Goal: Find specific page/section: Find specific page/section

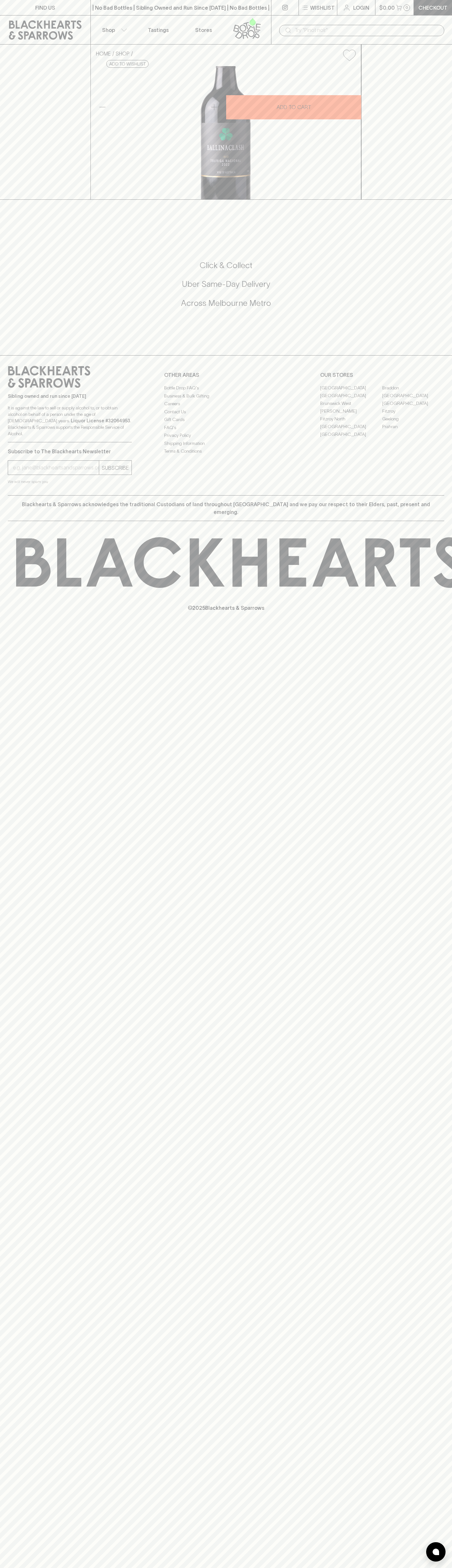
click at [87, 1] on link "FIND US" at bounding box center [45, 7] width 90 height 15
click at [160, 1567] on html "FIND US | No Bad Bottles | Sibling Owned and Run Since [DATE] | No Bad Bottles …" at bounding box center [226, 784] width 452 height 1568
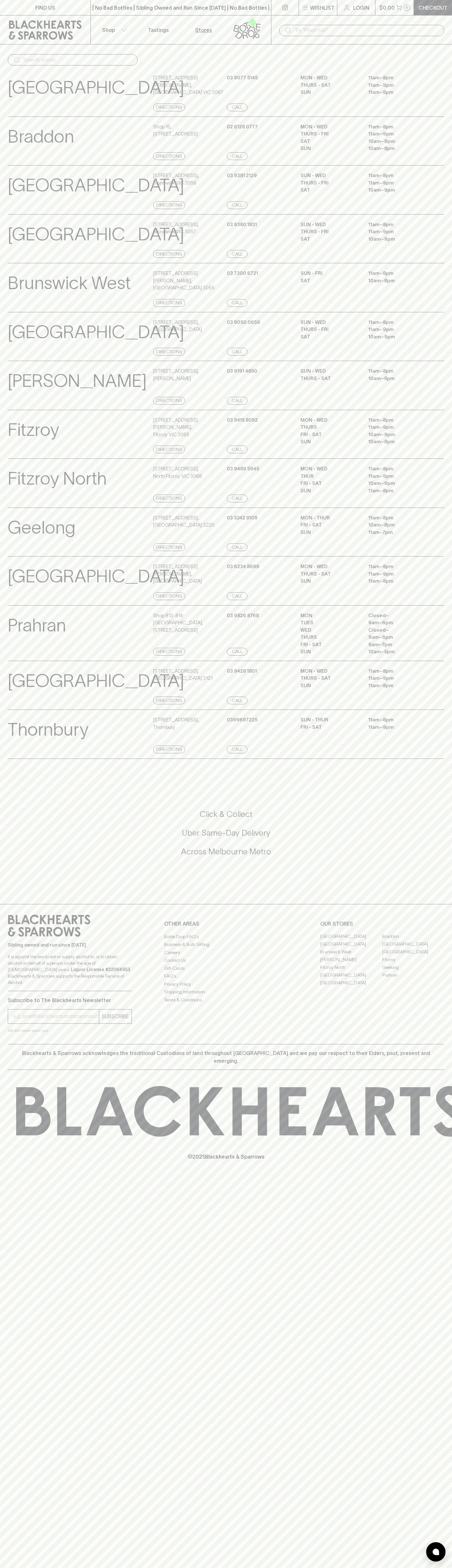
click at [21, 33] on icon at bounding box center [45, 30] width 81 height 19
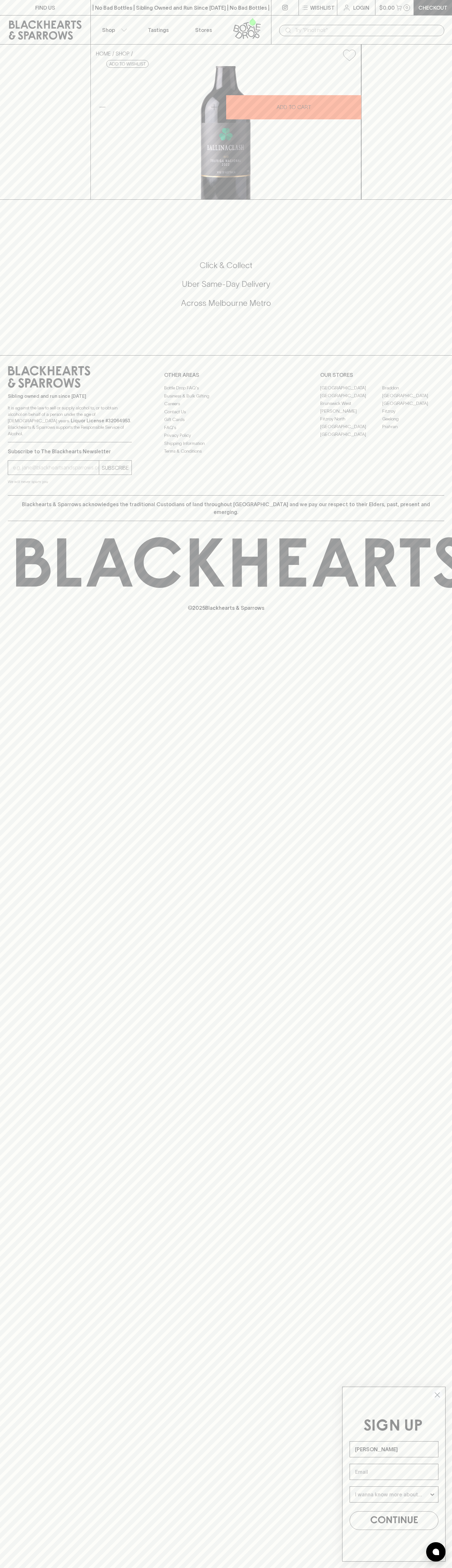
type input "John Smith"
click at [413, 391] on link "Braddon" at bounding box center [413, 388] width 62 height 8
